Goal: Transaction & Acquisition: Purchase product/service

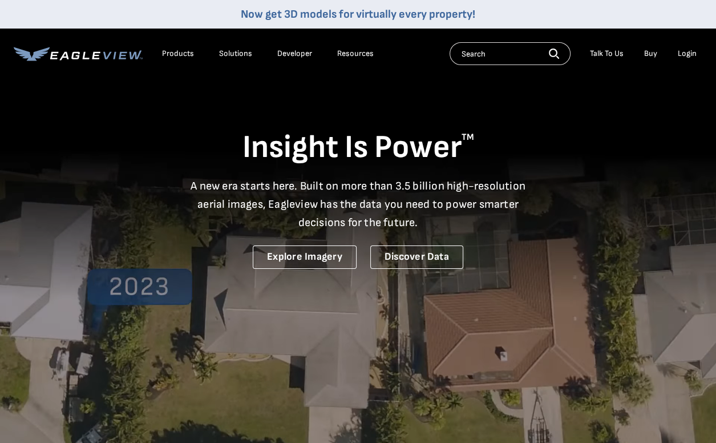
click at [687, 52] on div "Login" at bounding box center [687, 53] width 19 height 10
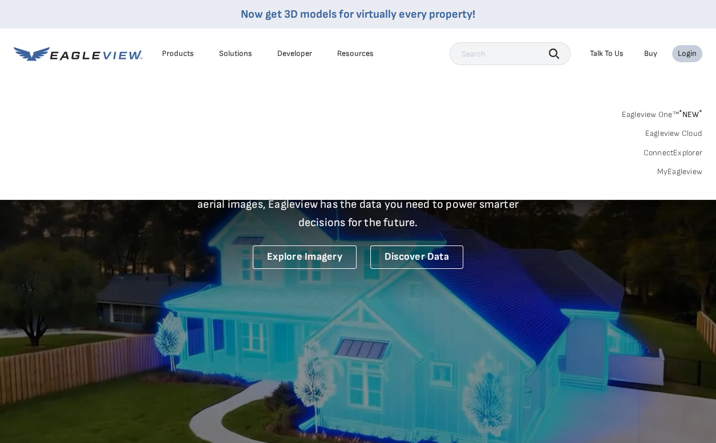
click at [681, 56] on div "Login" at bounding box center [687, 53] width 19 height 10
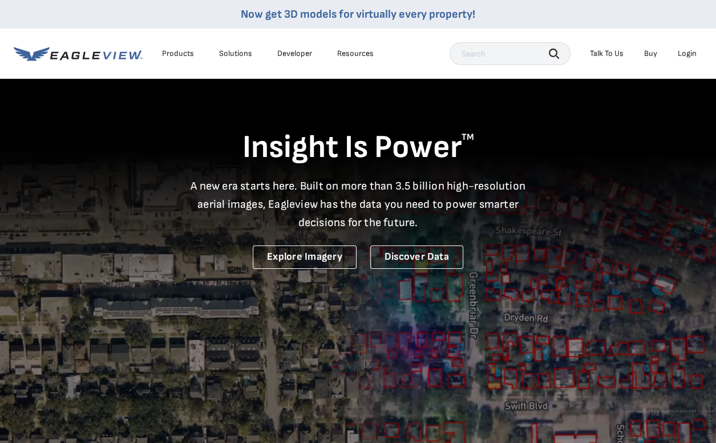
click at [682, 56] on div "Login" at bounding box center [687, 53] width 19 height 10
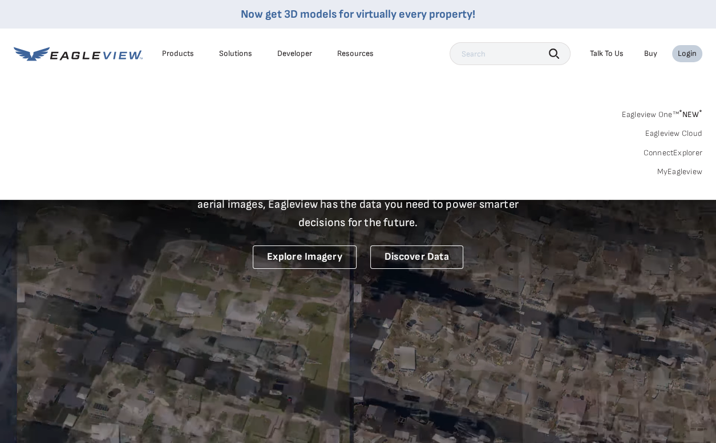
click at [678, 173] on link "MyEagleview" at bounding box center [680, 172] width 46 height 10
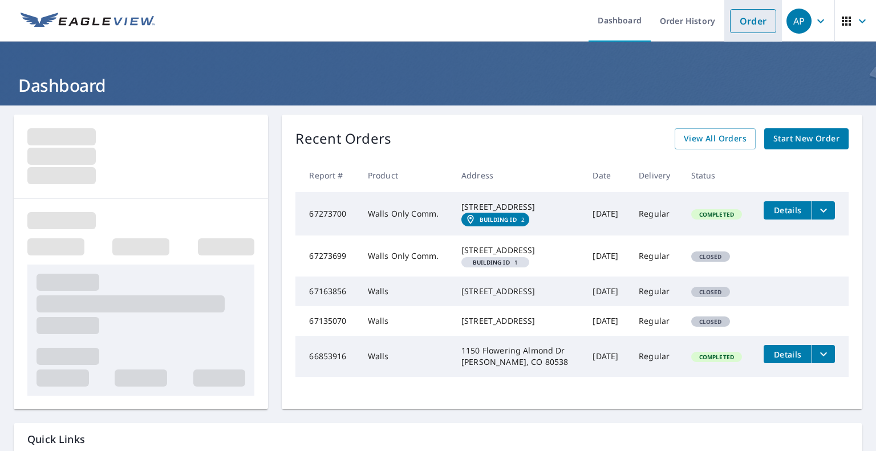
click at [724, 21] on link "Order" at bounding box center [753, 21] width 46 height 24
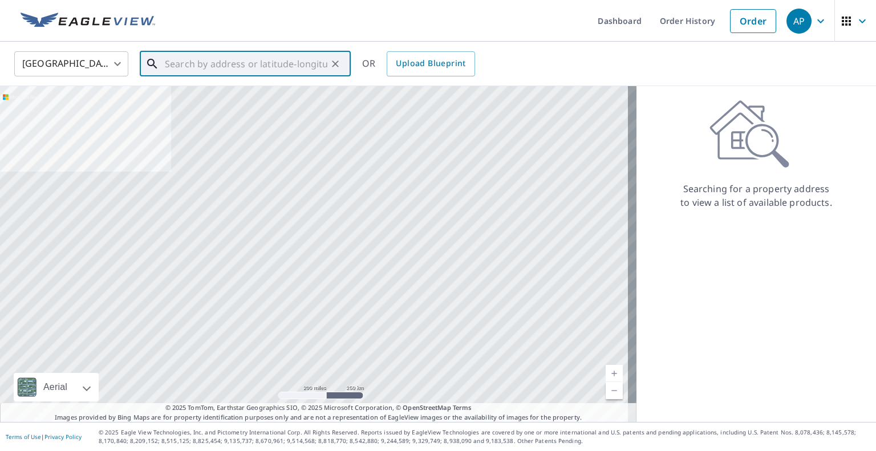
click at [195, 71] on input "text" at bounding box center [246, 64] width 163 height 32
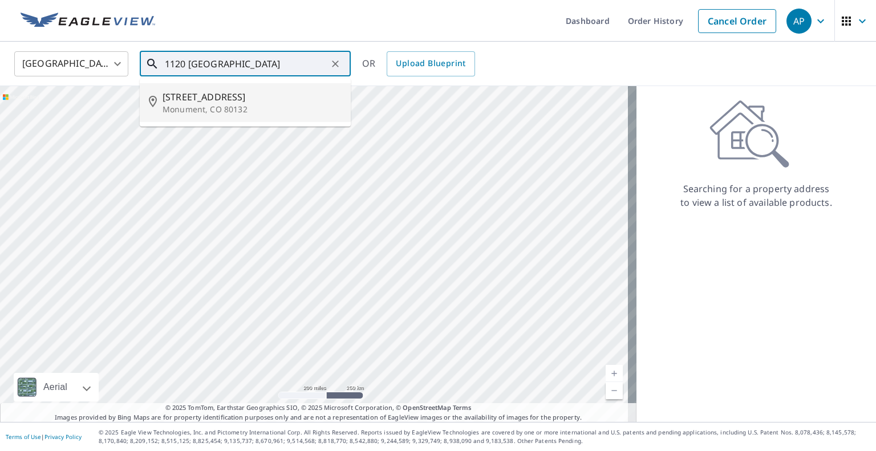
click at [216, 104] on p "Monument, CO 80132" at bounding box center [252, 109] width 179 height 11
type input "1120 Brenthaven Ct Monument, CO 80132"
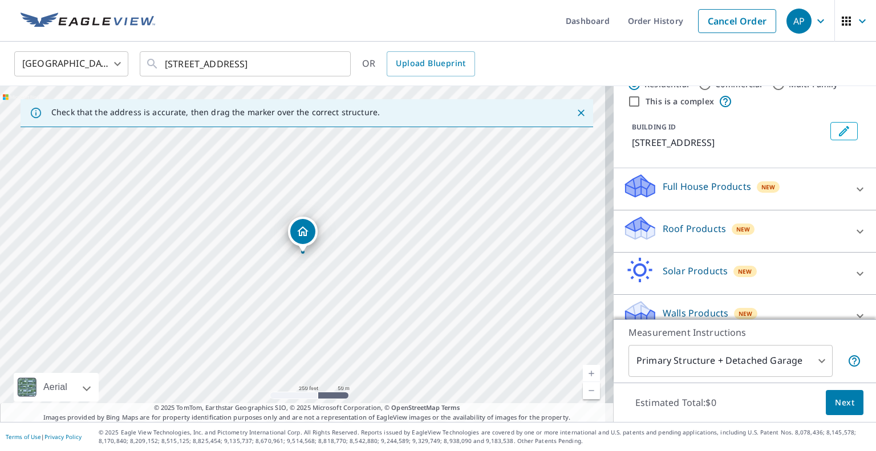
scroll to position [66, 0]
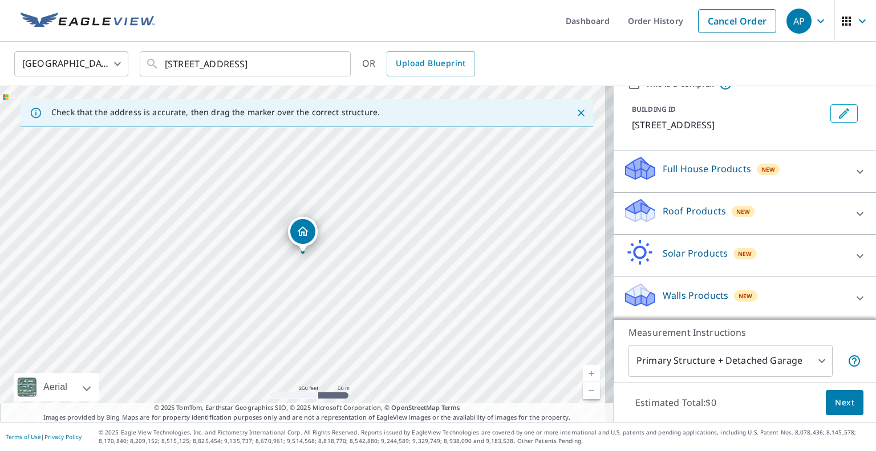
click at [724, 291] on div "New" at bounding box center [745, 296] width 23 height 14
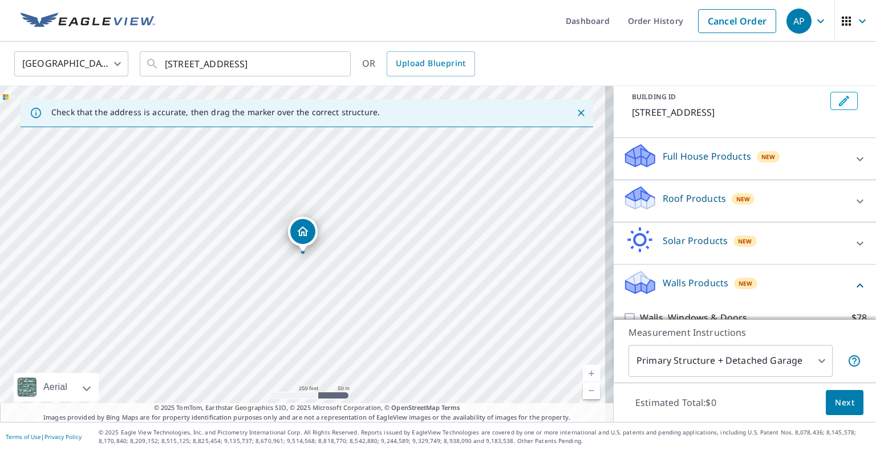
click at [689, 290] on p "Walls Products" at bounding box center [696, 283] width 66 height 14
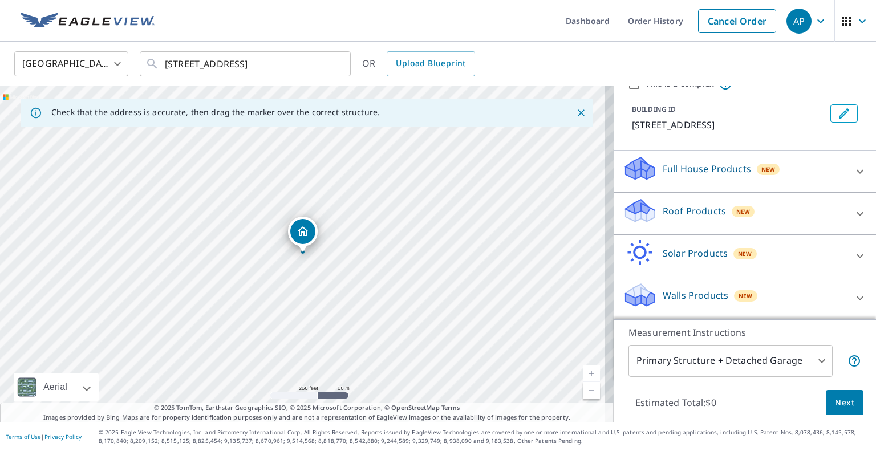
click at [724, 297] on icon at bounding box center [861, 299] width 14 height 14
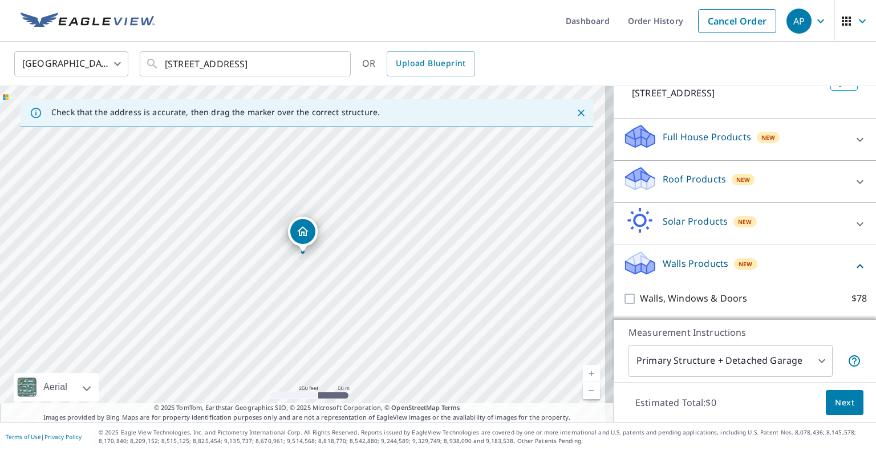
scroll to position [132, 0]
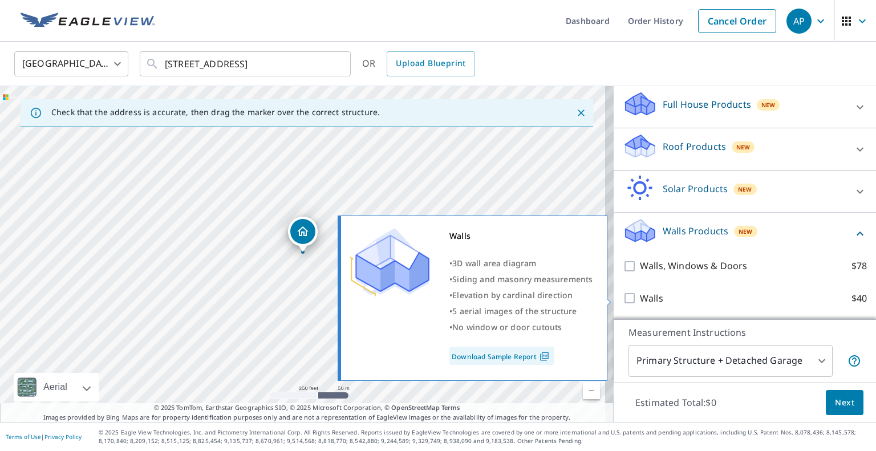
click at [626, 293] on input "Walls $40" at bounding box center [631, 299] width 17 height 14
checkbox input "true"
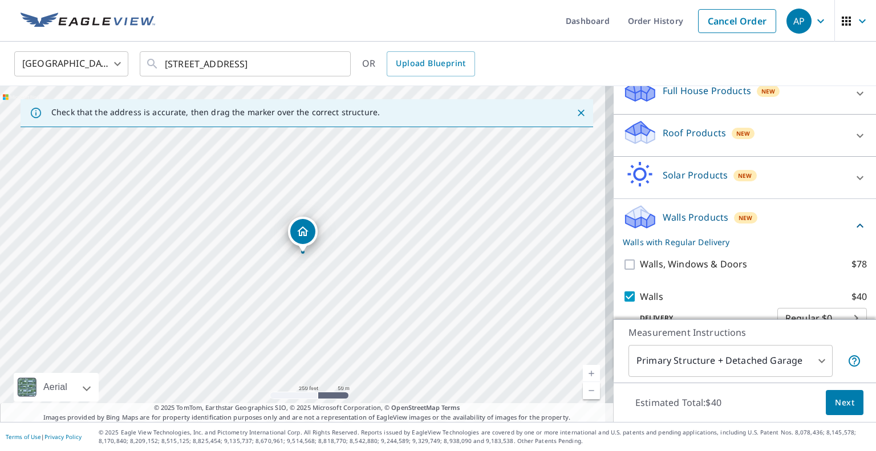
scroll to position [169, 0]
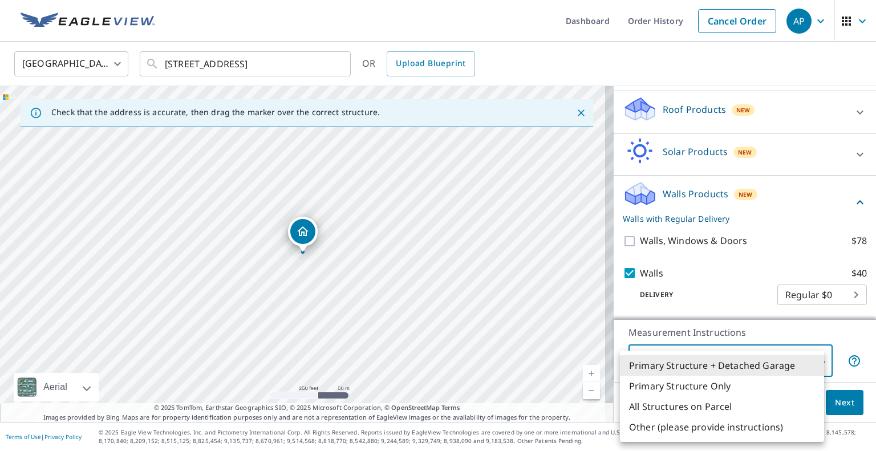
click at [724, 361] on body "AP AP Dashboard Order History Cancel Order AP United States US ​ 1120 Brenthave…" at bounding box center [438, 225] width 876 height 451
click at [721, 386] on li "Primary Structure Only" at bounding box center [722, 386] width 204 height 21
type input "2"
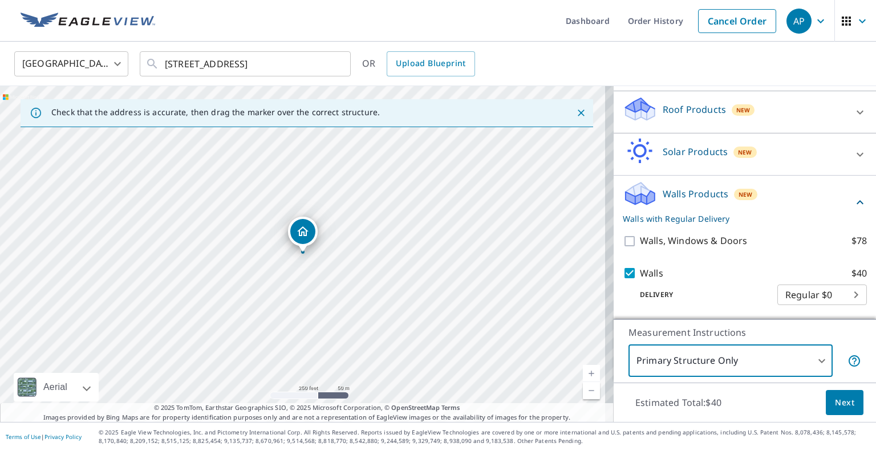
click at [724, 407] on span "Next" at bounding box center [844, 403] width 19 height 14
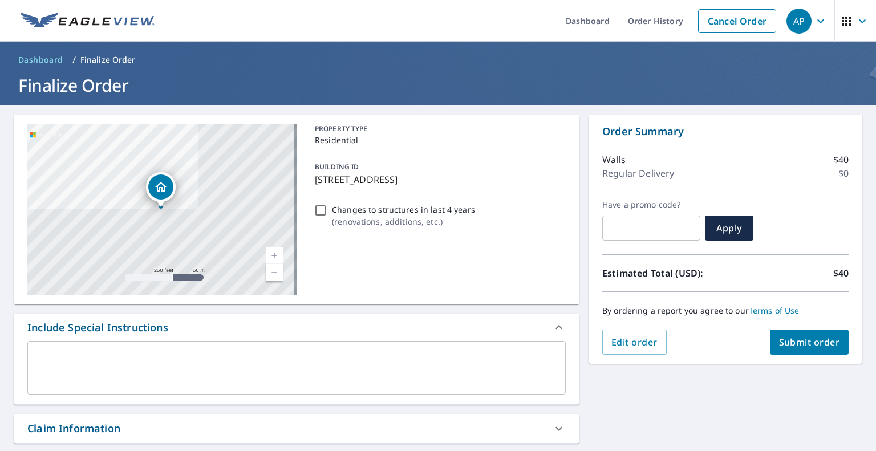
click at [724, 338] on span "Submit order" at bounding box center [809, 342] width 61 height 13
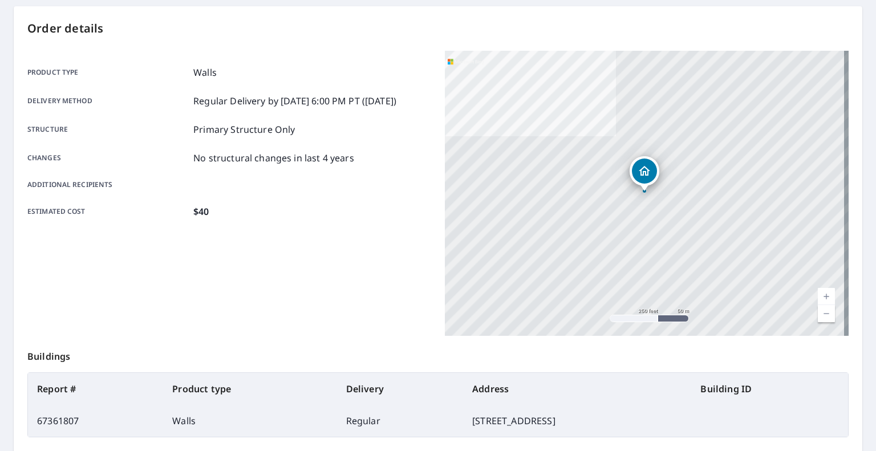
scroll to position [48, 0]
